Goal: Task Accomplishment & Management: Use online tool/utility

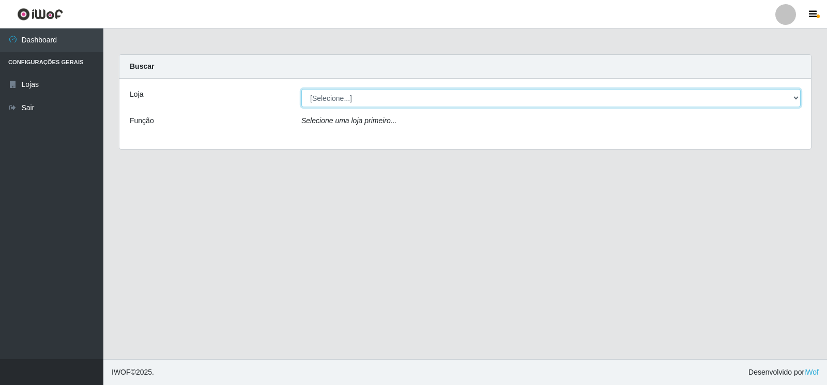
click at [796, 97] on select "[Selecione...] Atacado Vem - [STREET_ADDRESS]" at bounding box center [550, 98] width 499 height 18
select select "455"
click at [301, 89] on select "[Selecione...] Atacado Vem - [STREET_ADDRESS]" at bounding box center [550, 98] width 499 height 18
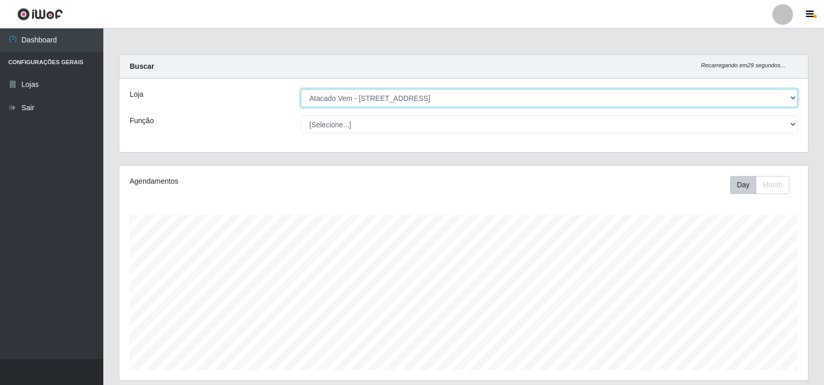
scroll to position [215, 689]
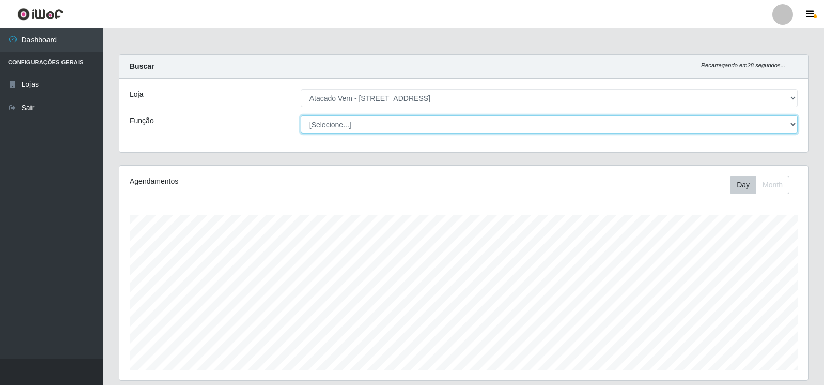
click at [794, 121] on select "[Selecione...] Carregador e Descarregador de Caminhão Carregador e Descarregado…" at bounding box center [549, 124] width 497 height 18
select select "24"
click at [301, 115] on select "[Selecione...] Carregador e Descarregador de Caminhão Carregador e Descarregado…" at bounding box center [549, 124] width 497 height 18
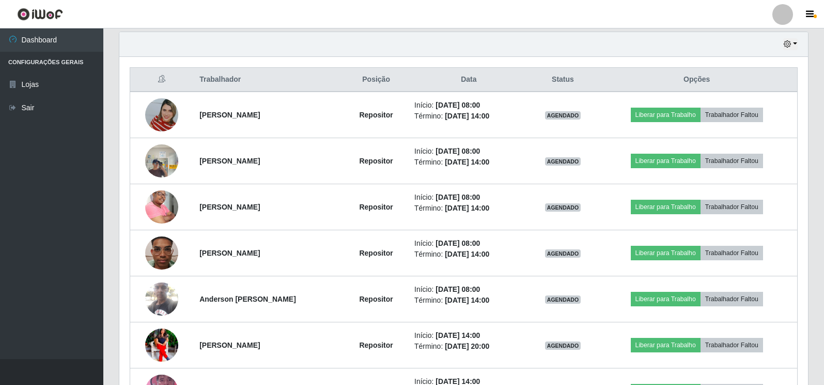
scroll to position [362, 0]
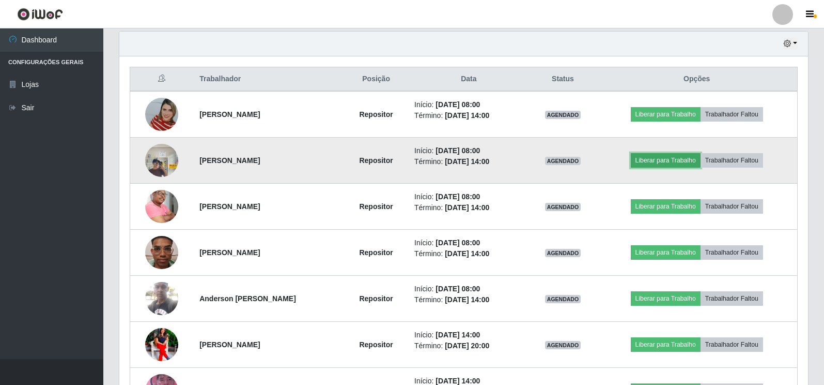
click at [660, 160] on button "Liberar para Trabalho" at bounding box center [666, 160] width 70 height 14
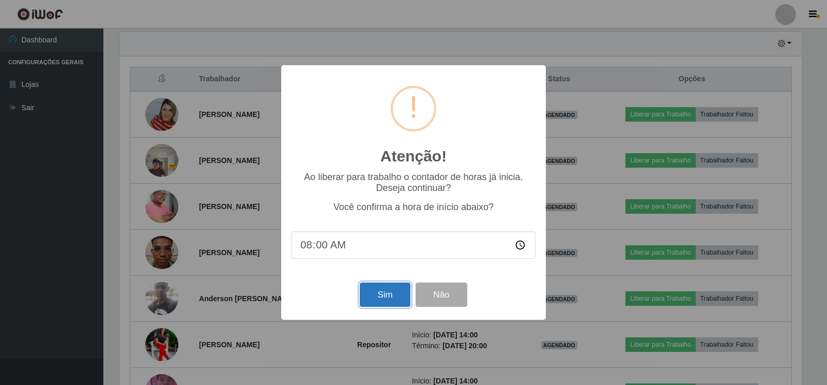
click at [384, 294] on button "Sim" at bounding box center [385, 294] width 50 height 24
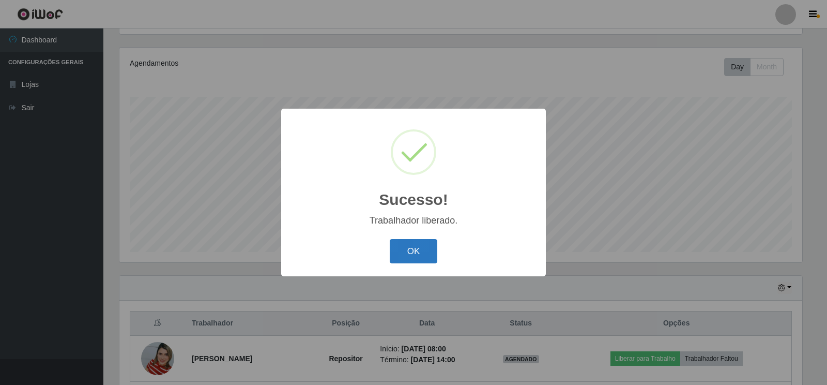
click at [417, 250] on button "OK" at bounding box center [414, 251] width 48 height 24
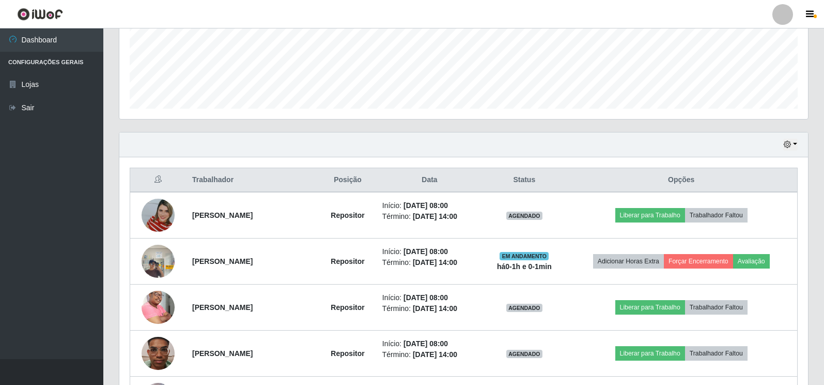
scroll to position [325, 0]
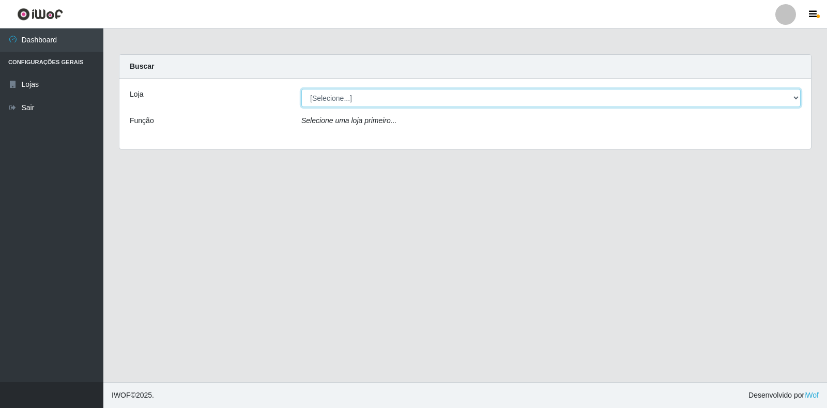
click at [795, 97] on select "[Selecione...] Atacado Vem - [STREET_ADDRESS]" at bounding box center [550, 98] width 499 height 18
select select "455"
click at [301, 89] on select "[Selecione...] Atacado Vem - [STREET_ADDRESS]" at bounding box center [550, 98] width 499 height 18
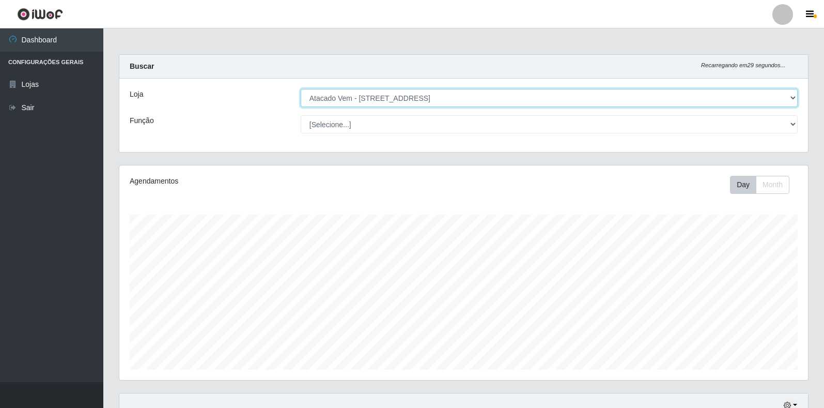
scroll to position [215, 689]
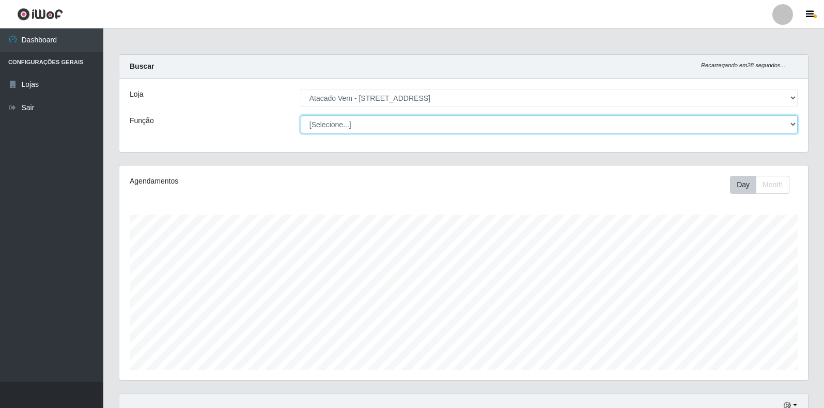
click at [792, 125] on select "[Selecione...] Carregador e Descarregador de Caminhão Carregador e Descarregado…" at bounding box center [549, 124] width 497 height 18
select select "24"
click at [301, 115] on select "[Selecione...] Carregador e Descarregador de Caminhão Carregador e Descarregado…" at bounding box center [549, 124] width 497 height 18
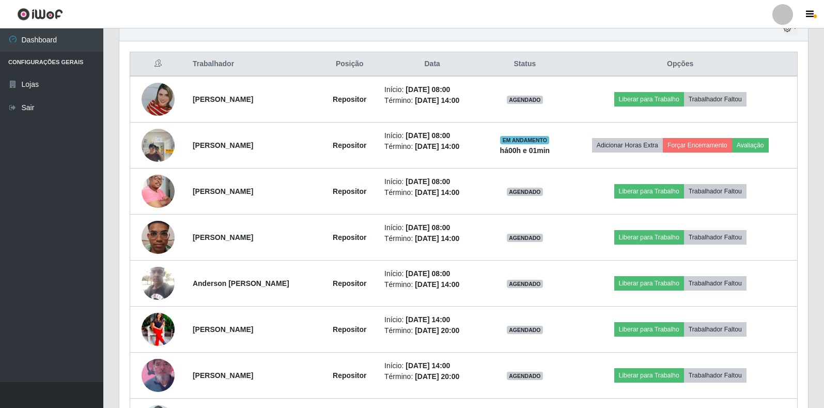
scroll to position [362, 0]
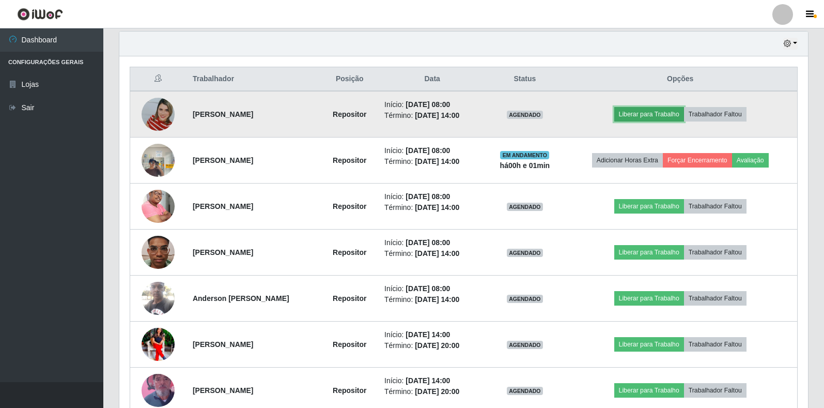
click at [677, 112] on button "Liberar para Trabalho" at bounding box center [650, 114] width 70 height 14
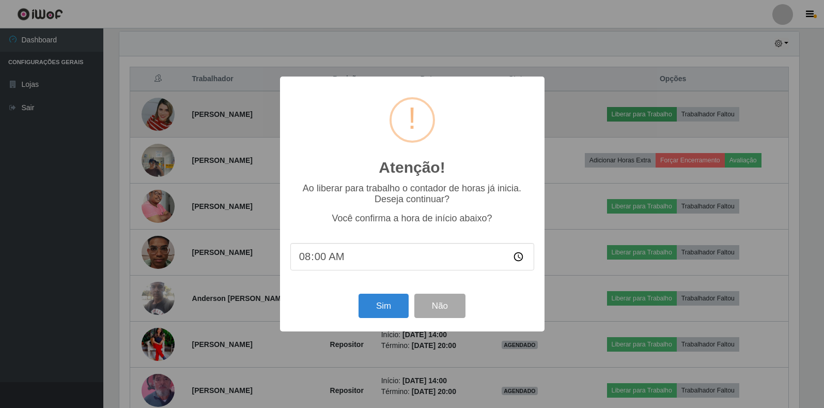
scroll to position [215, 683]
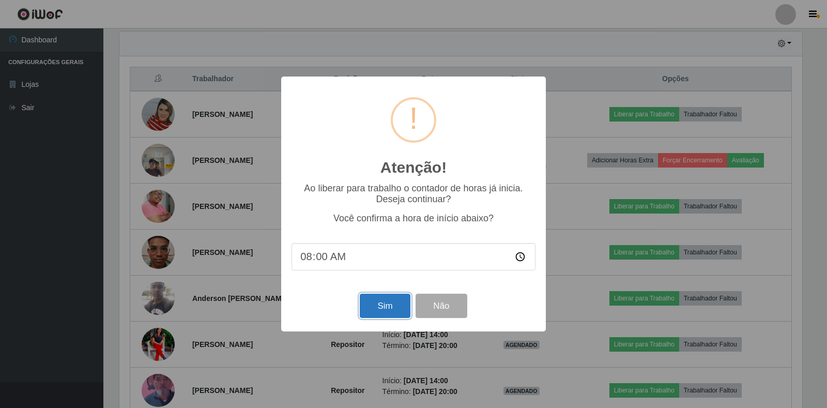
click at [378, 306] on button "Sim" at bounding box center [385, 306] width 50 height 24
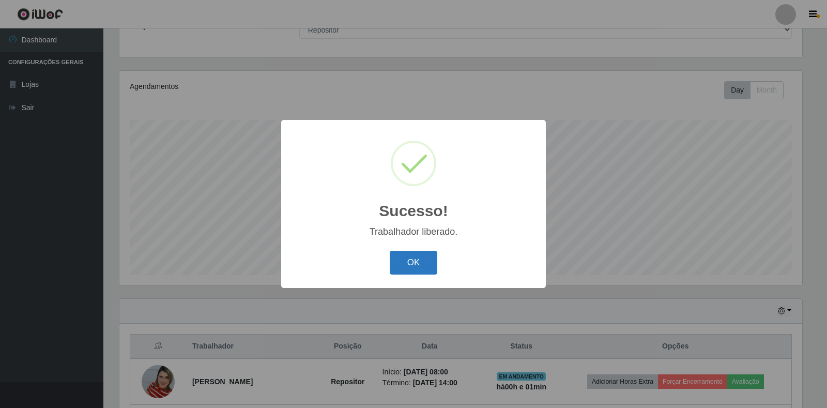
click at [420, 263] on button "OK" at bounding box center [414, 263] width 48 height 24
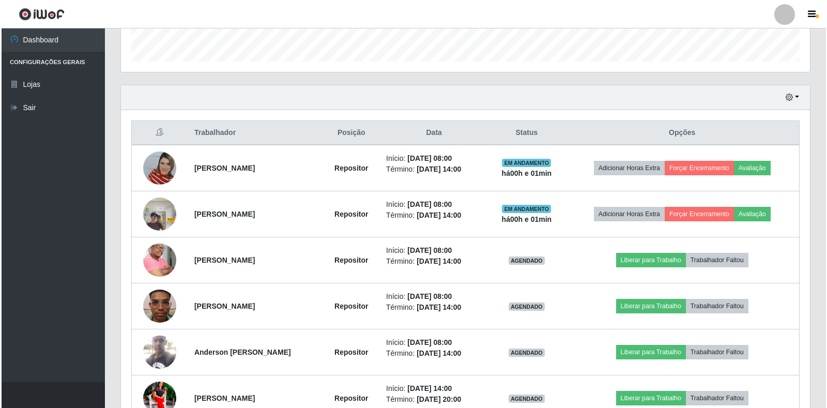
scroll to position [405, 0]
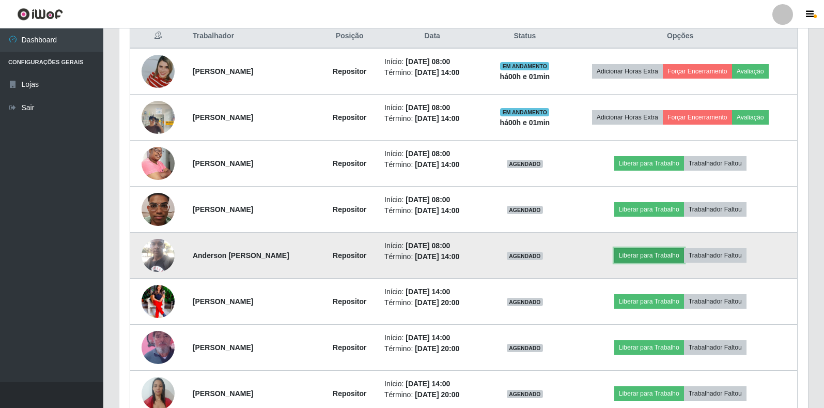
click at [652, 253] on button "Liberar para Trabalho" at bounding box center [650, 255] width 70 height 14
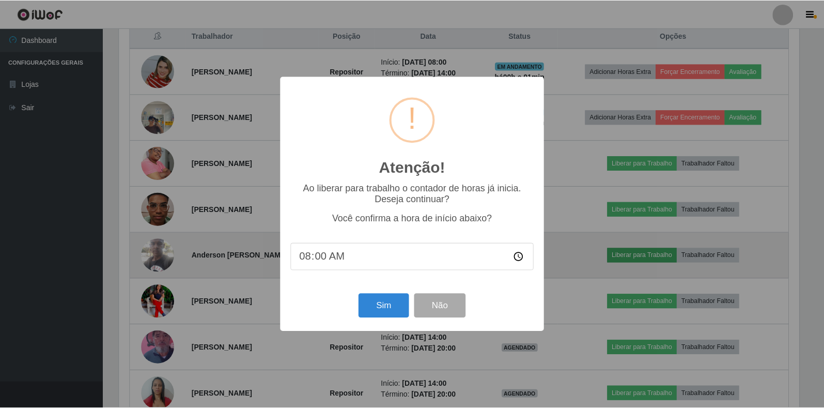
scroll to position [215, 683]
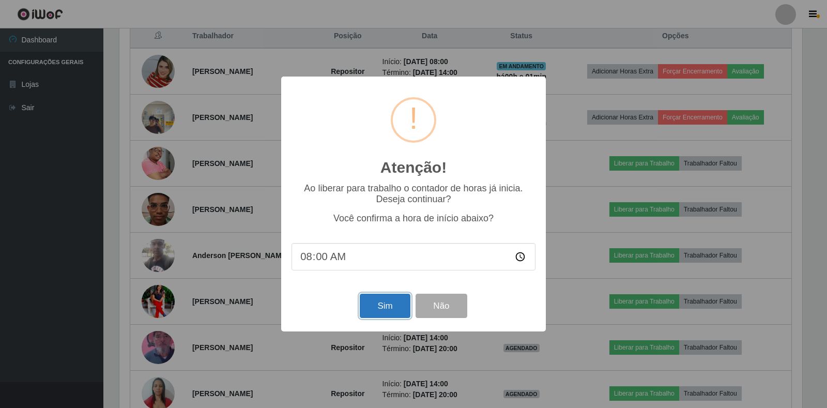
click at [388, 308] on button "Sim" at bounding box center [385, 306] width 50 height 24
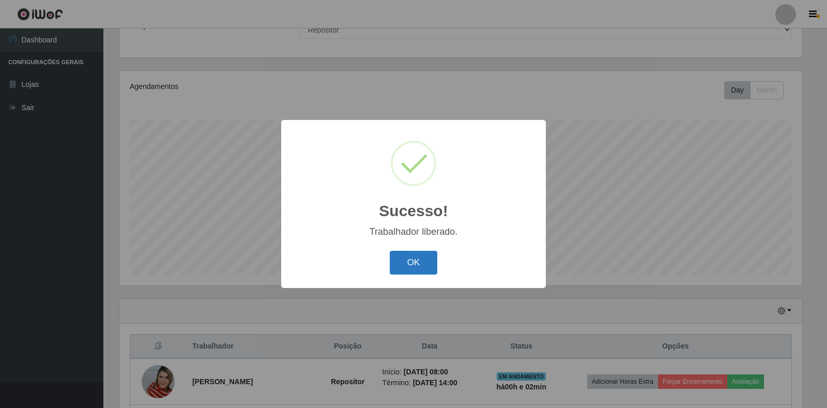
click at [410, 262] on button "OK" at bounding box center [414, 263] width 48 height 24
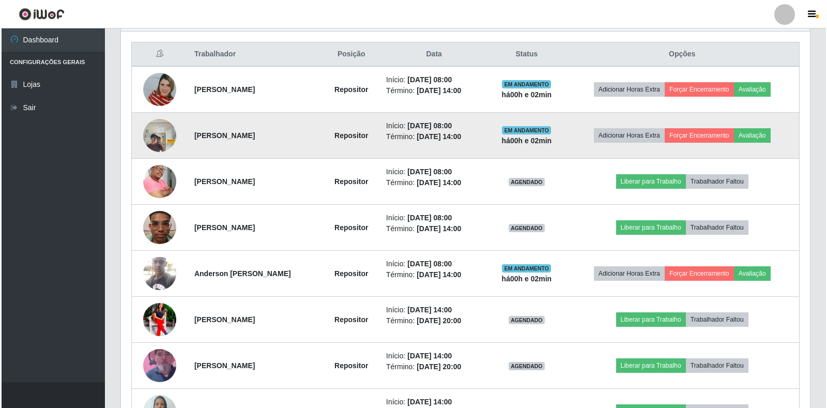
scroll to position [405, 0]
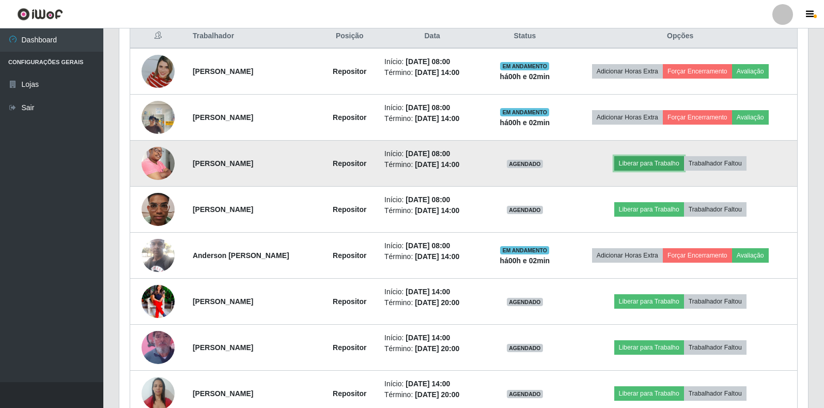
click at [664, 160] on button "Liberar para Trabalho" at bounding box center [650, 163] width 70 height 14
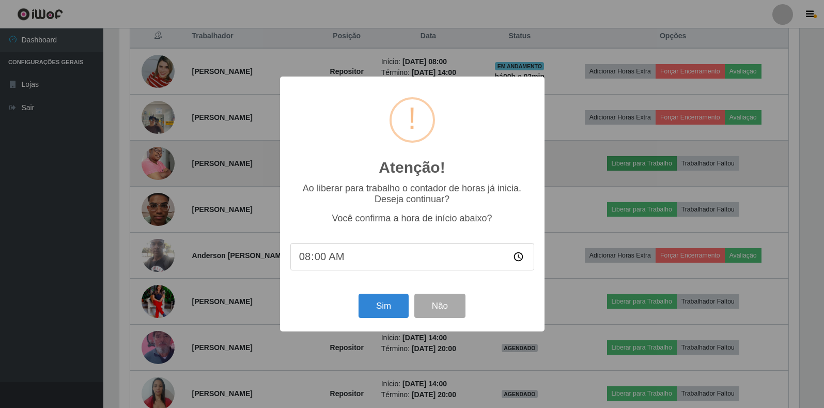
scroll to position [215, 683]
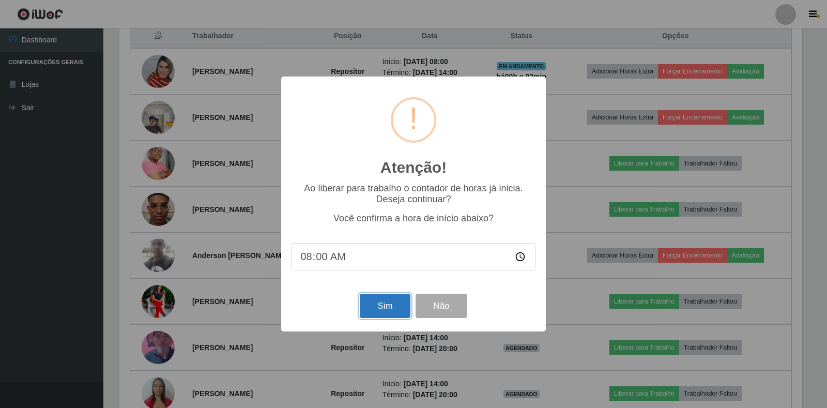
click at [380, 312] on button "Sim" at bounding box center [385, 306] width 50 height 24
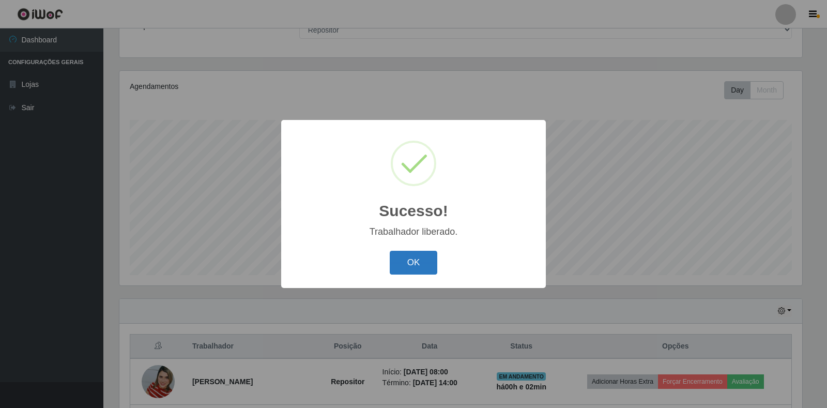
click at [408, 259] on button "OK" at bounding box center [414, 263] width 48 height 24
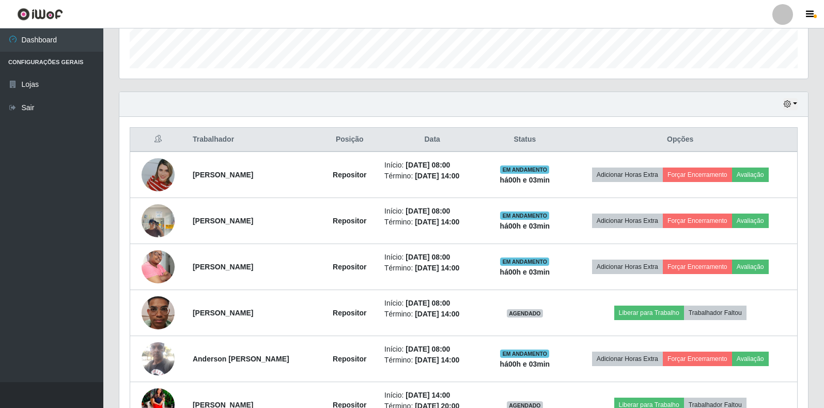
scroll to position [405, 0]
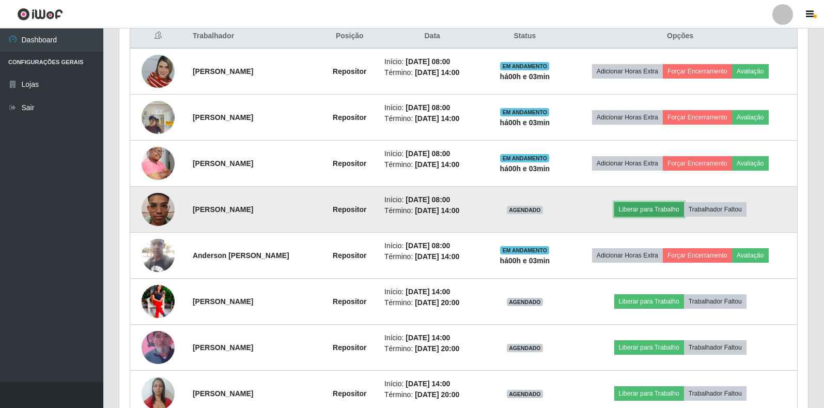
click at [664, 210] on button "Liberar para Trabalho" at bounding box center [650, 209] width 70 height 14
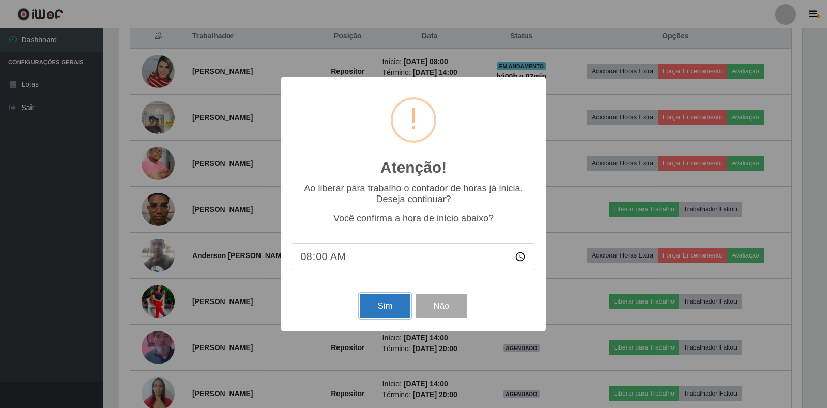
click at [385, 305] on button "Sim" at bounding box center [385, 306] width 50 height 24
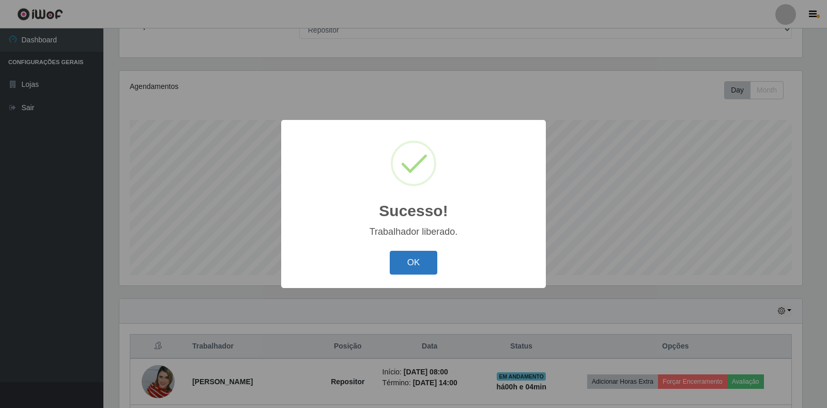
click at [409, 261] on button "OK" at bounding box center [414, 263] width 48 height 24
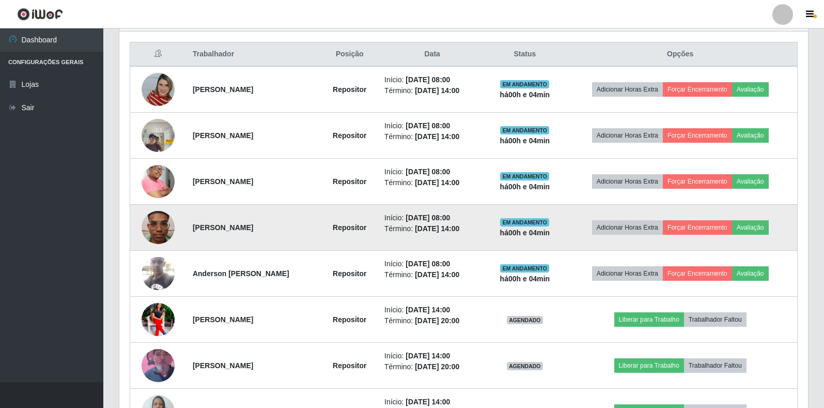
scroll to position [405, 0]
